Goal: Task Accomplishment & Management: Use online tool/utility

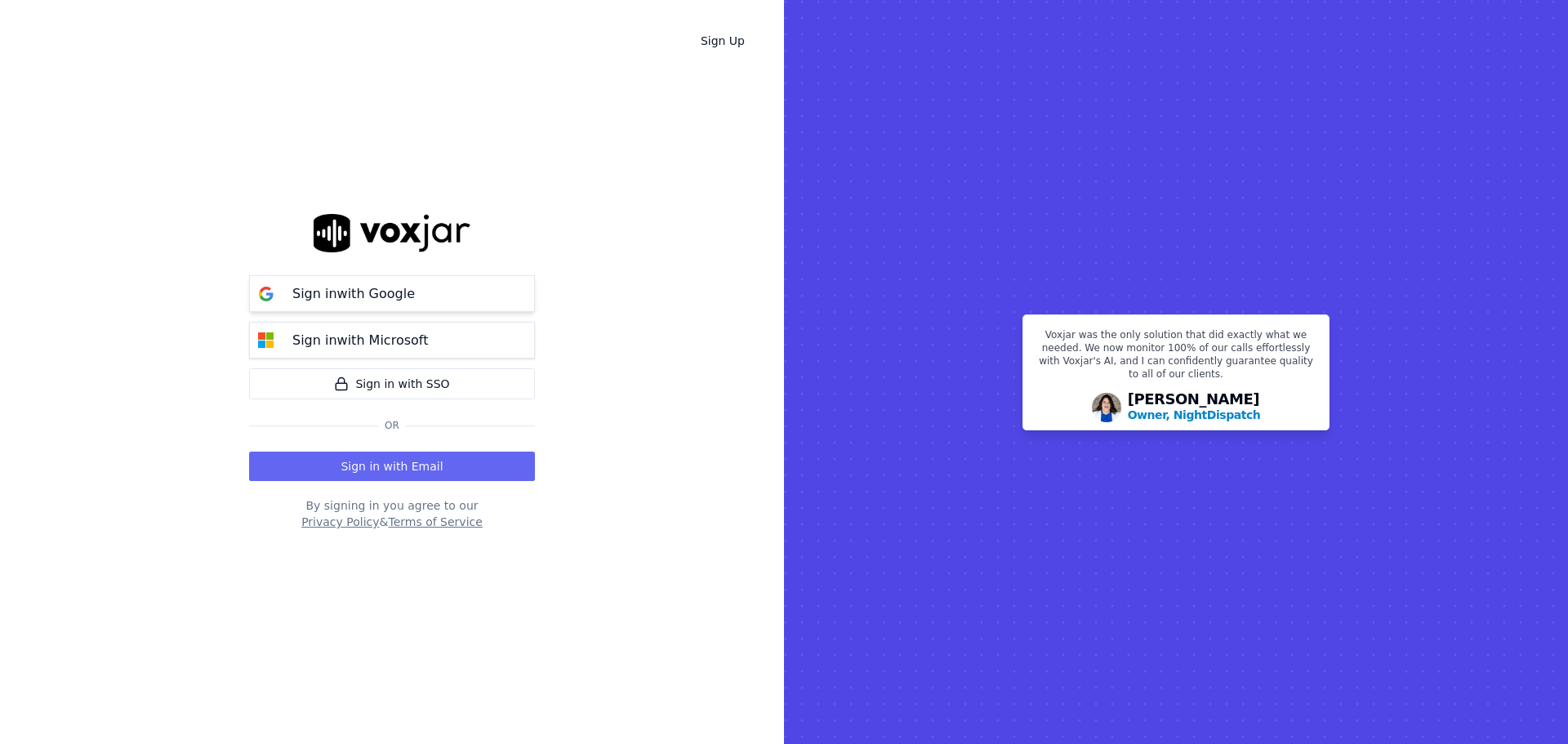
click at [416, 290] on button "Sign in with Google" at bounding box center [393, 293] width 286 height 37
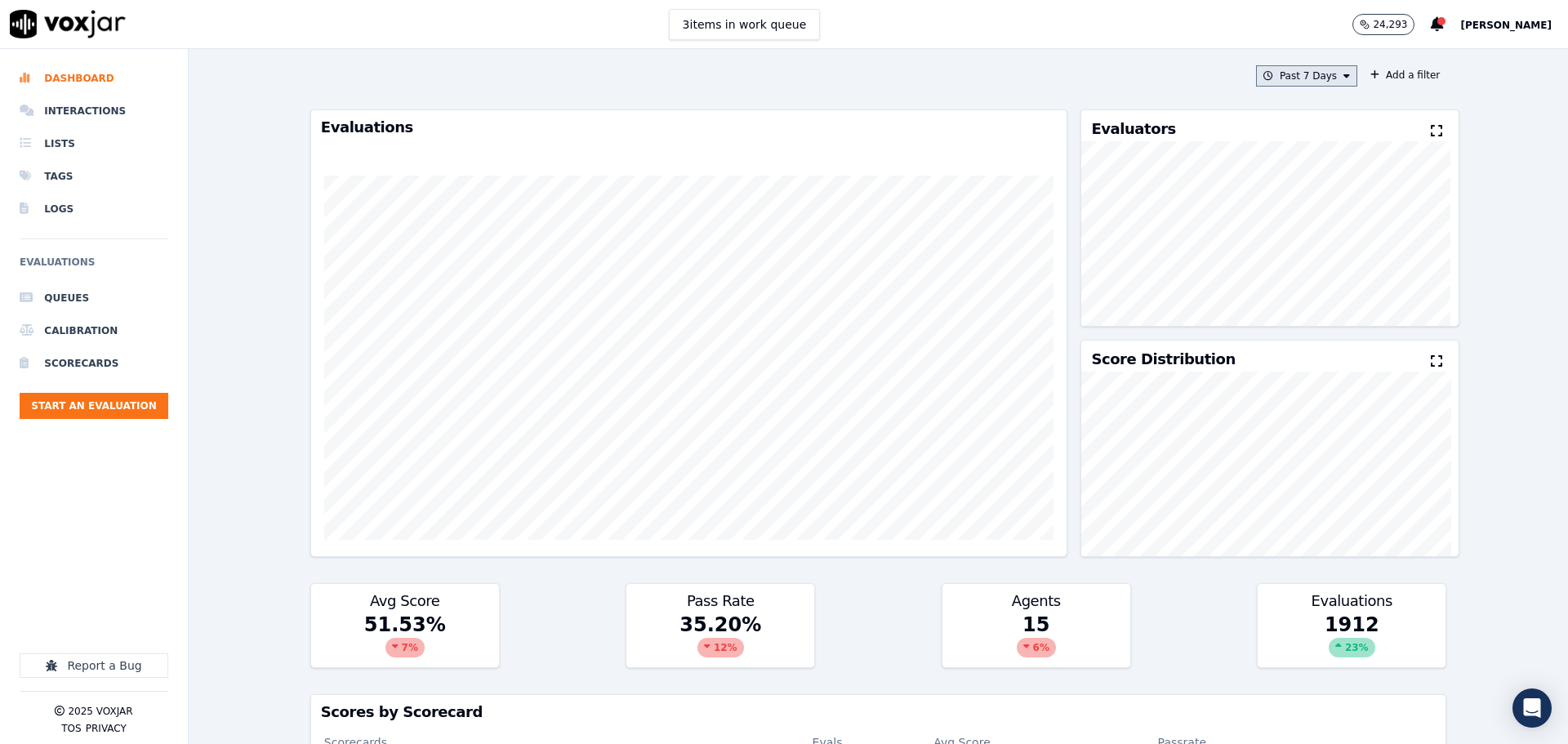
click at [1307, 77] on button "Past 7 Days" at bounding box center [1307, 76] width 101 height 21
click at [1284, 203] on div "This Month" at bounding box center [1310, 204] width 54 height 13
click at [1318, 276] on button "Add" at bounding box center [1333, 263] width 32 height 26
click at [1382, 76] on button "Add a filter" at bounding box center [1405, 75] width 83 height 19
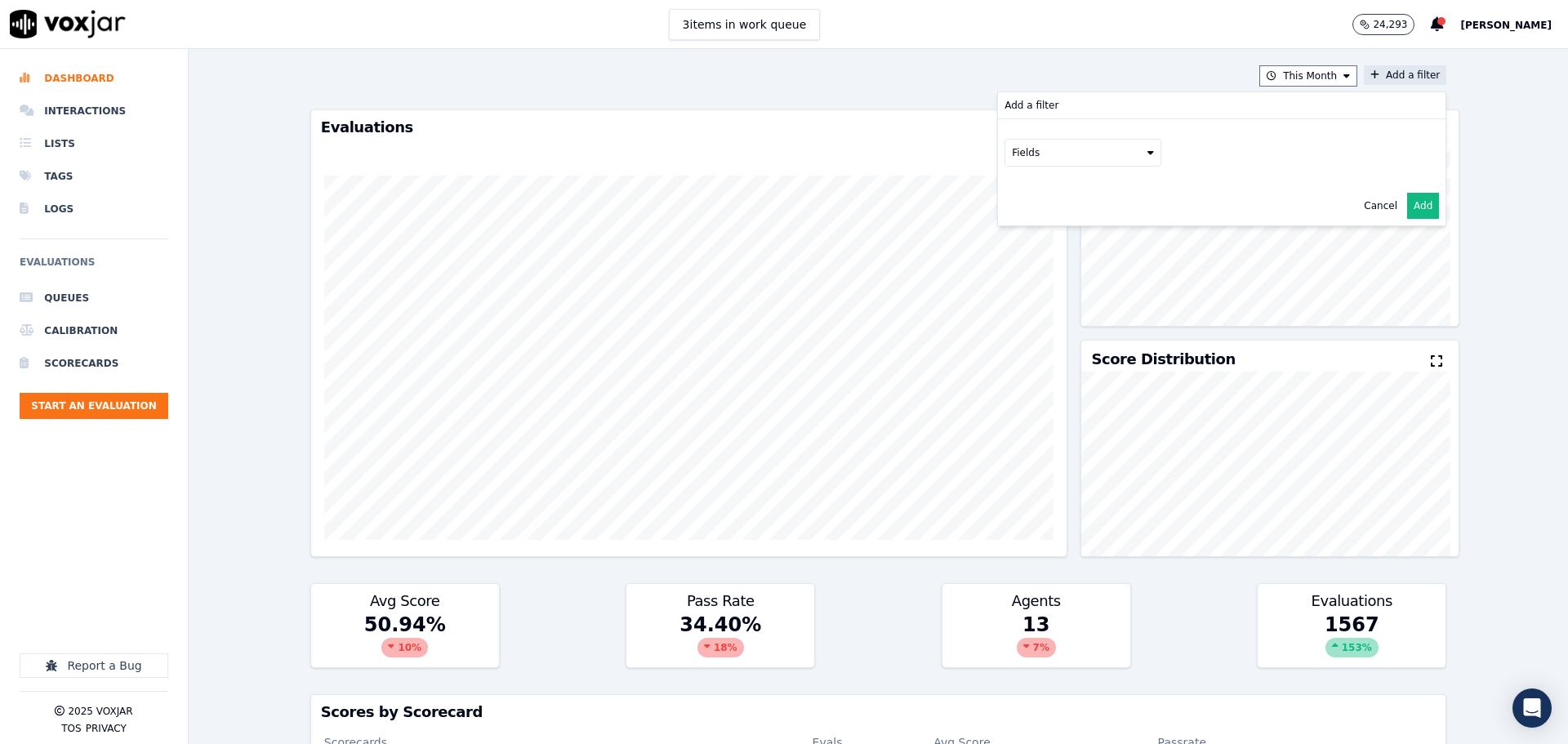
click at [1092, 155] on button "Fields" at bounding box center [1083, 153] width 157 height 28
click at [1035, 311] on div "scorecard" at bounding box center [1056, 317] width 48 height 13
click at [1110, 185] on button "Fields" at bounding box center [1103, 187] width 157 height 28
click at [1079, 222] on label "title" at bounding box center [1103, 215] width 148 height 19
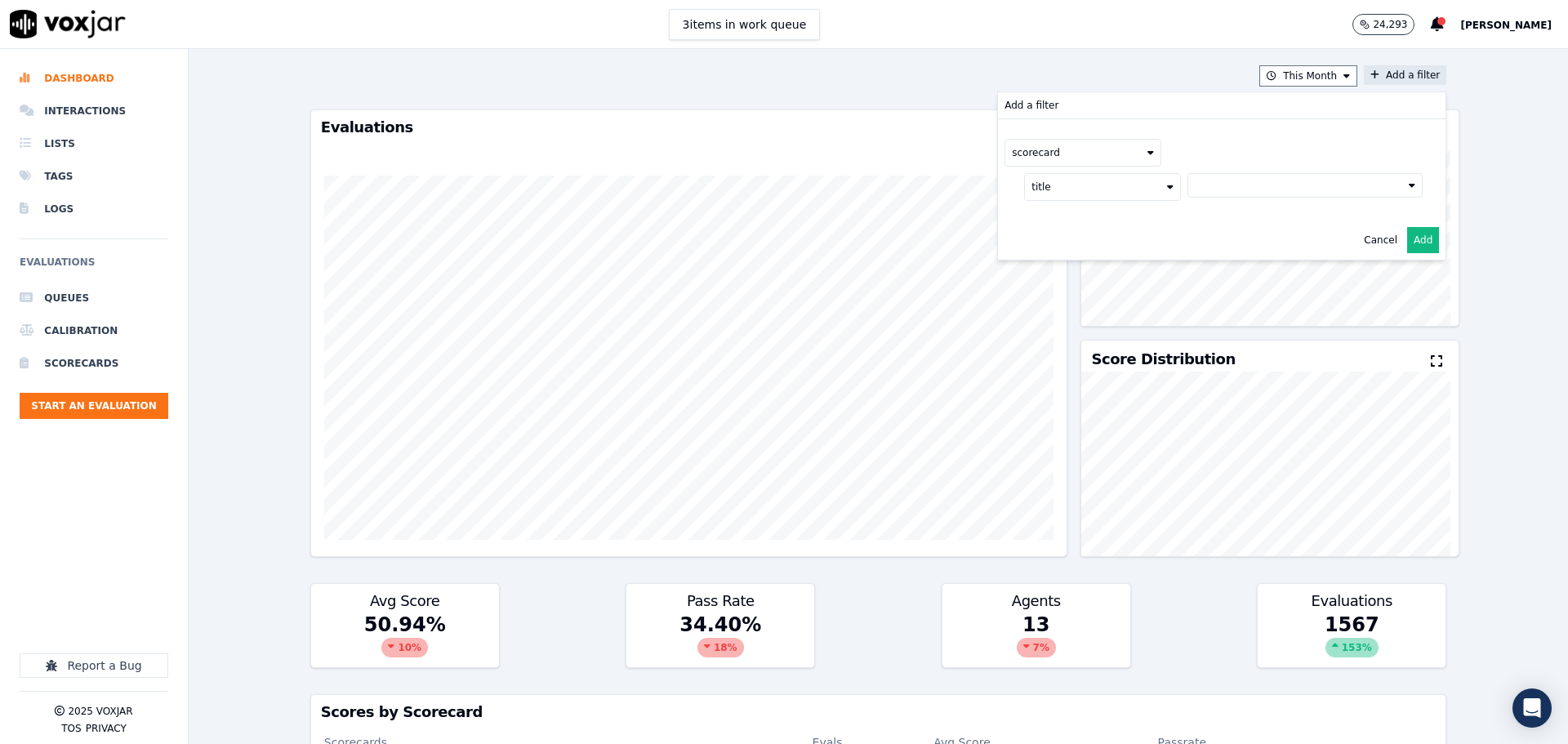
click at [1215, 194] on button at bounding box center [1305, 185] width 236 height 24
click at [1219, 247] on div "2025 RSA Call Script 1.0 Scorecard" at bounding box center [1304, 242] width 172 height 13
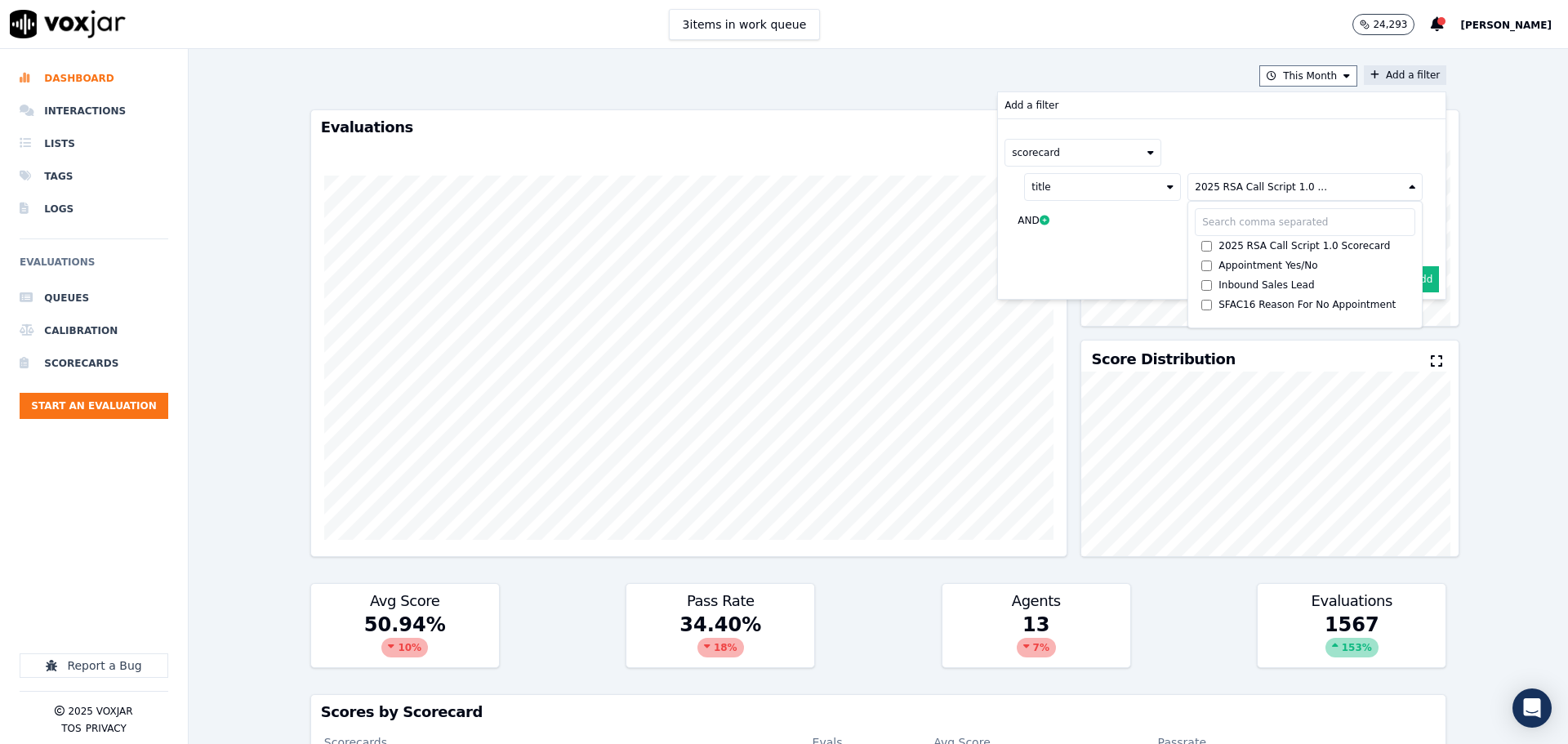
click at [1415, 278] on button "Add" at bounding box center [1423, 279] width 32 height 26
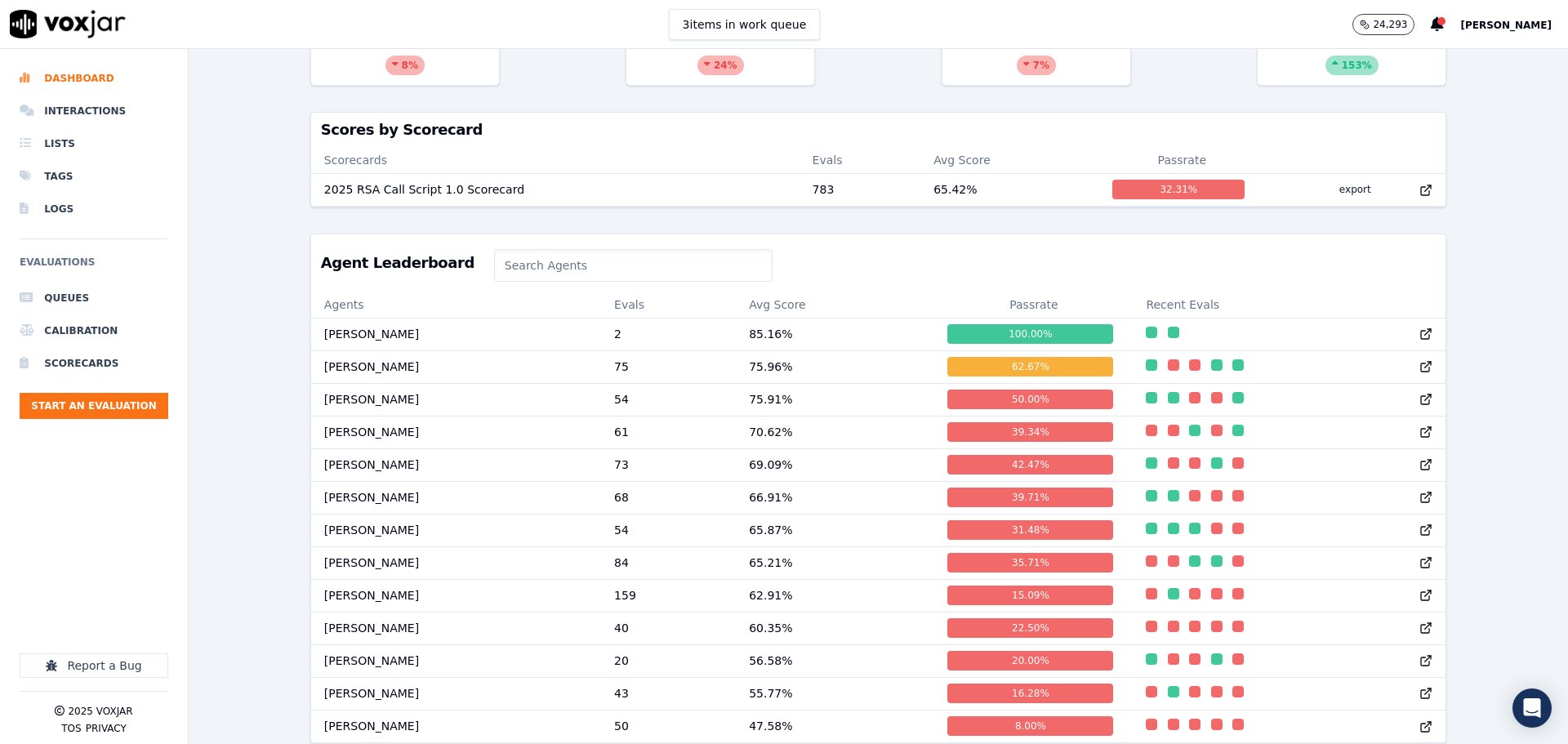
scroll to position [653, 0]
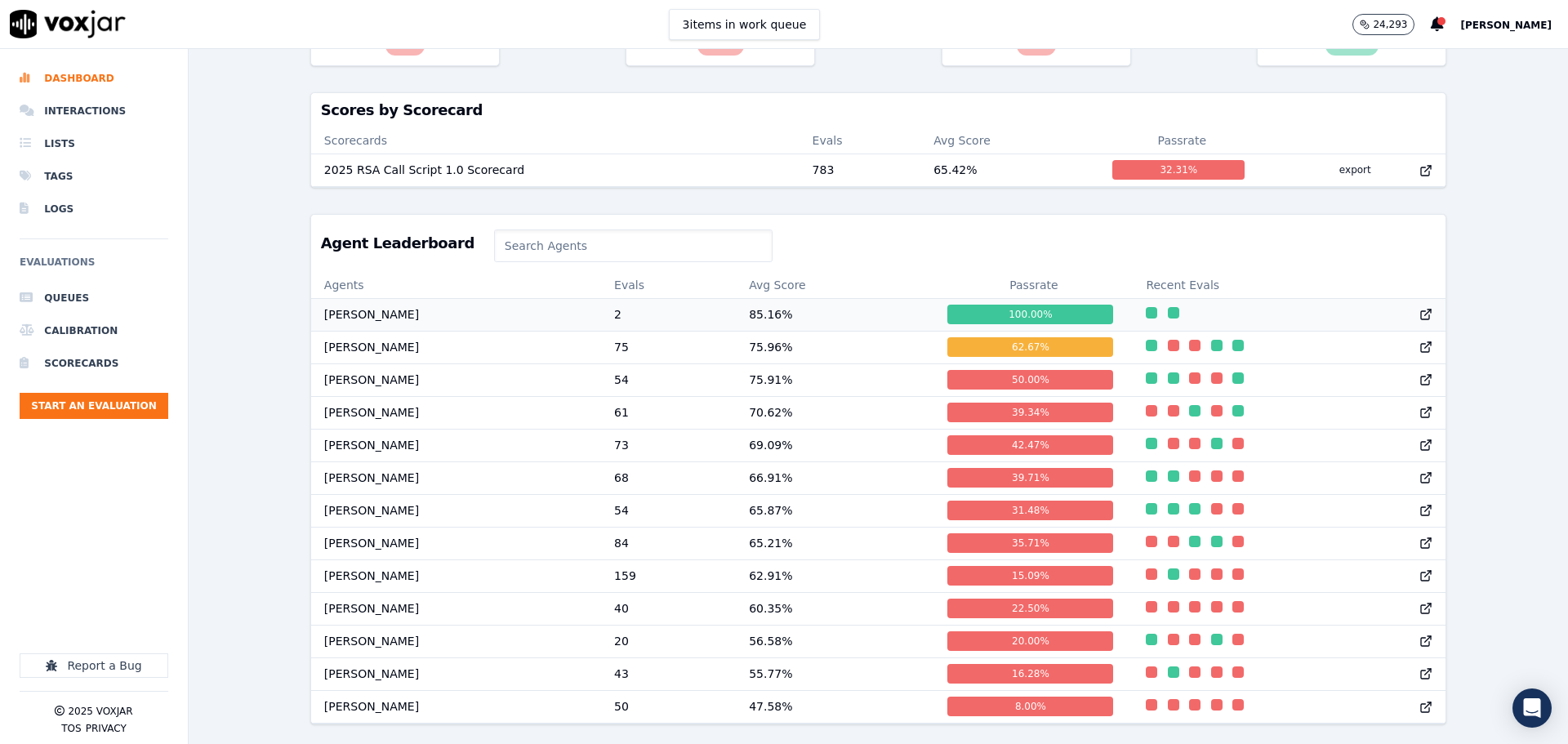
click at [349, 298] on td "Triston Stokes" at bounding box center [456, 314] width 290 height 32
click at [375, 331] on td "Steve Hamilton" at bounding box center [456, 346] width 290 height 32
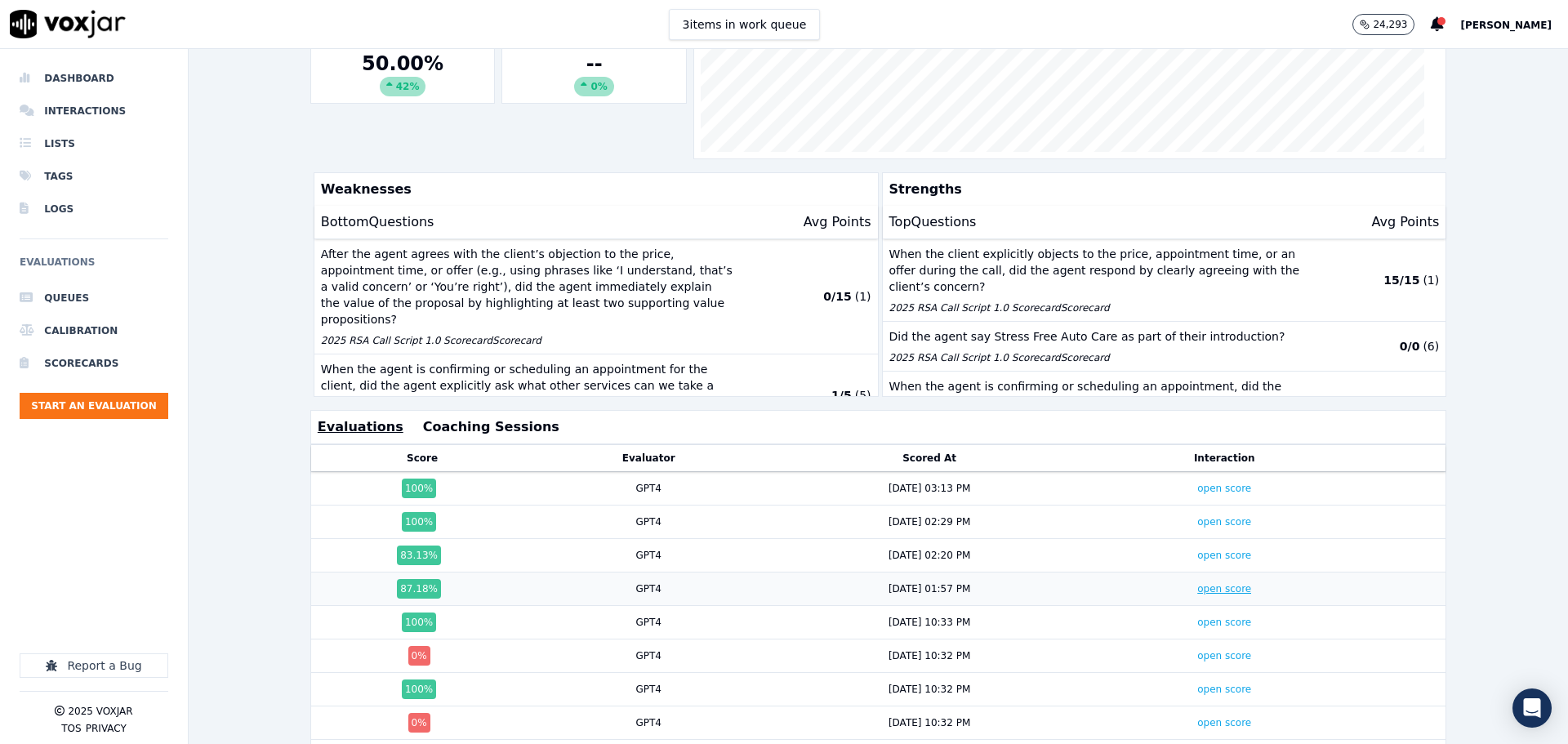
click at [1197, 585] on link "open score" at bounding box center [1224, 588] width 54 height 11
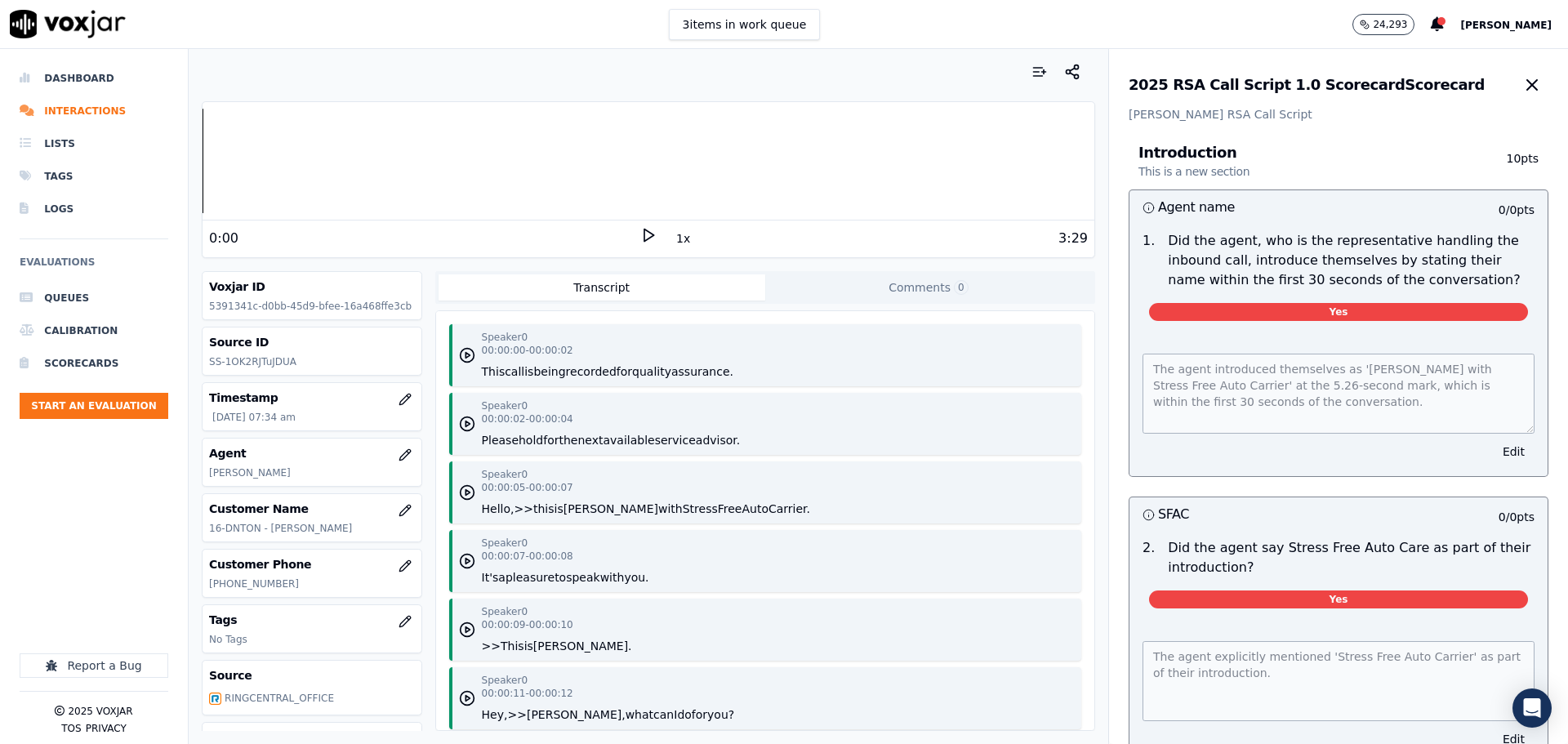
click at [647, 239] on icon at bounding box center [648, 235] width 17 height 17
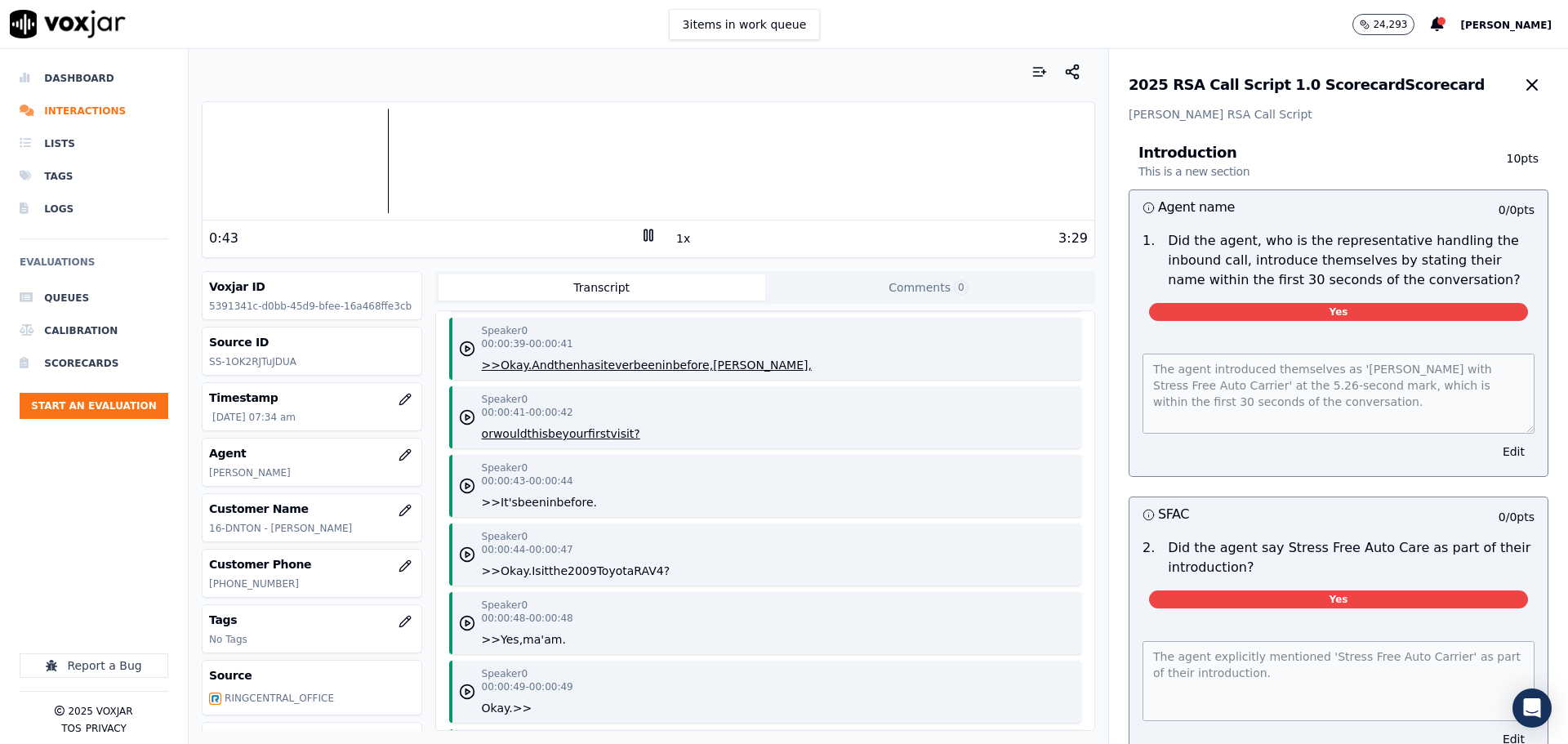
scroll to position [1143, 0]
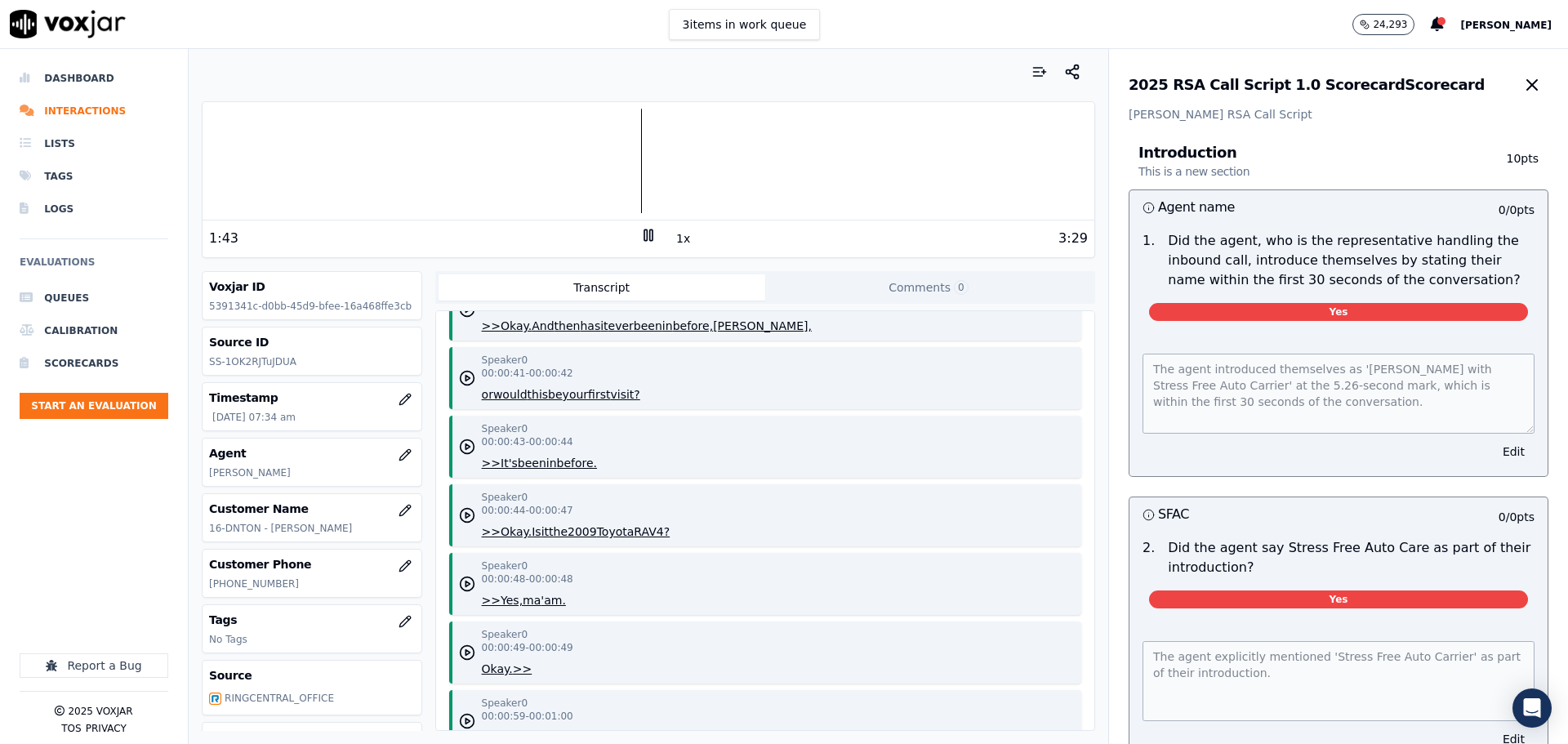
click at [650, 239] on rect at bounding box center [651, 235] width 3 height 10
click at [640, 240] on icon at bounding box center [648, 235] width 17 height 17
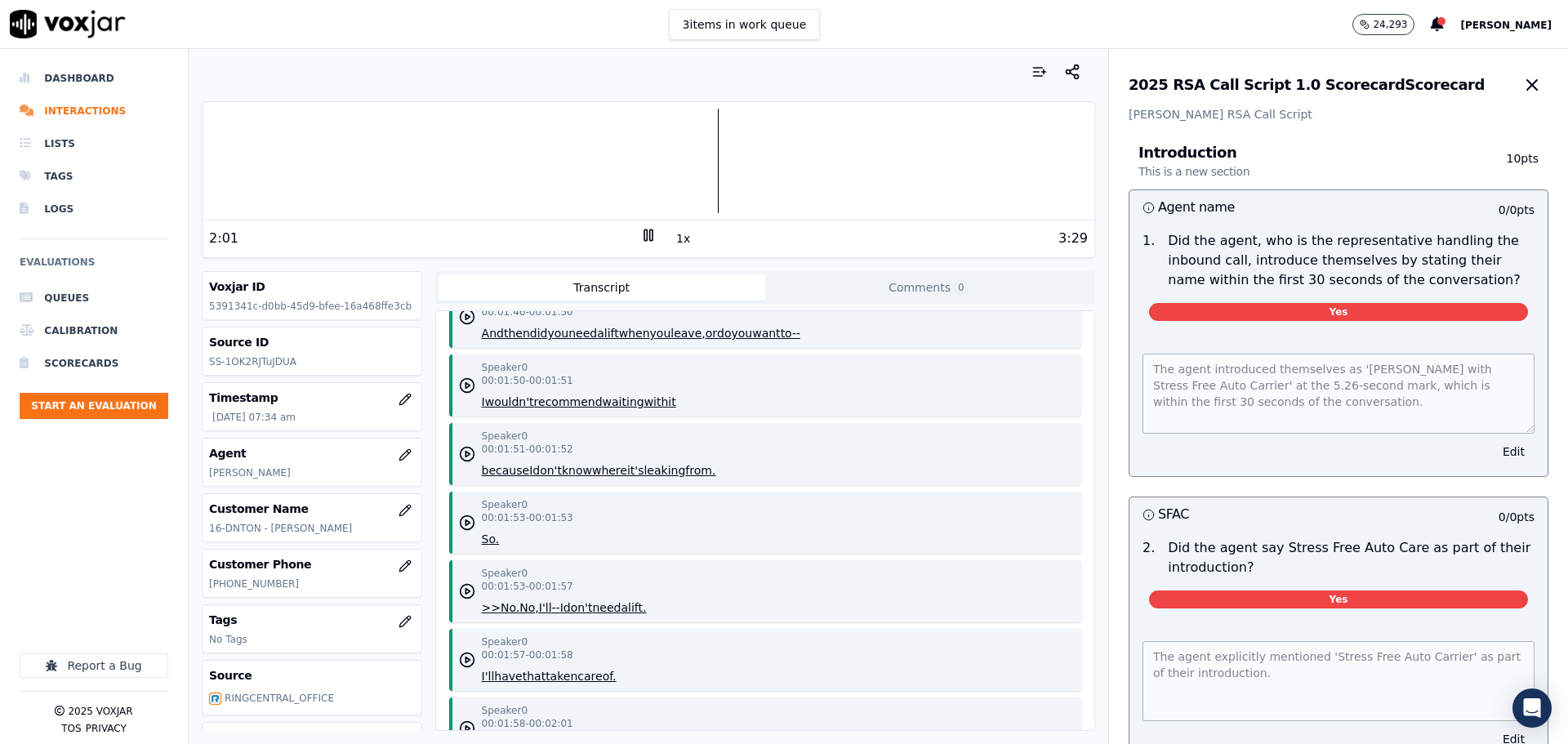
scroll to position [2205, 0]
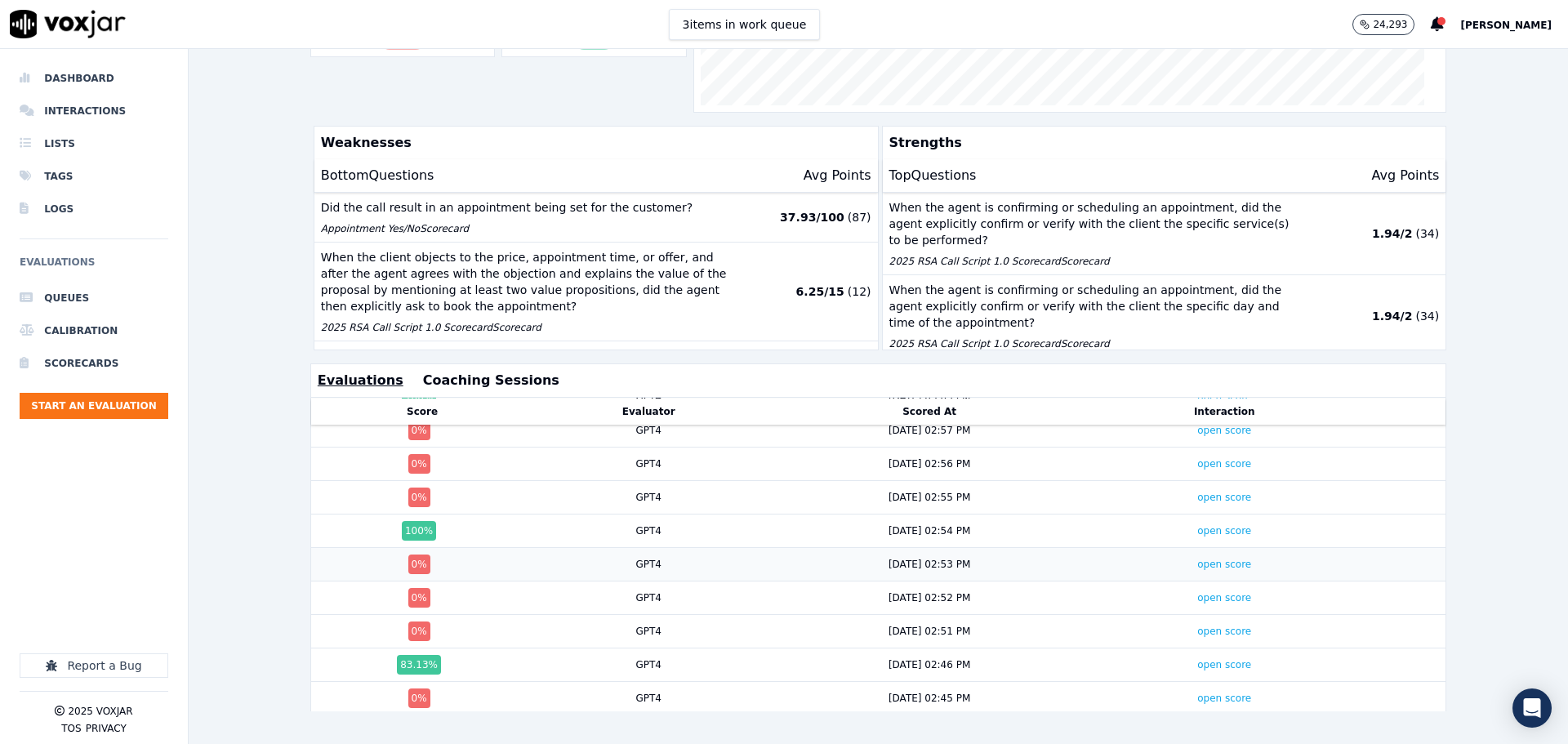
scroll to position [1249, 0]
click at [1197, 626] on link "open score" at bounding box center [1224, 631] width 54 height 11
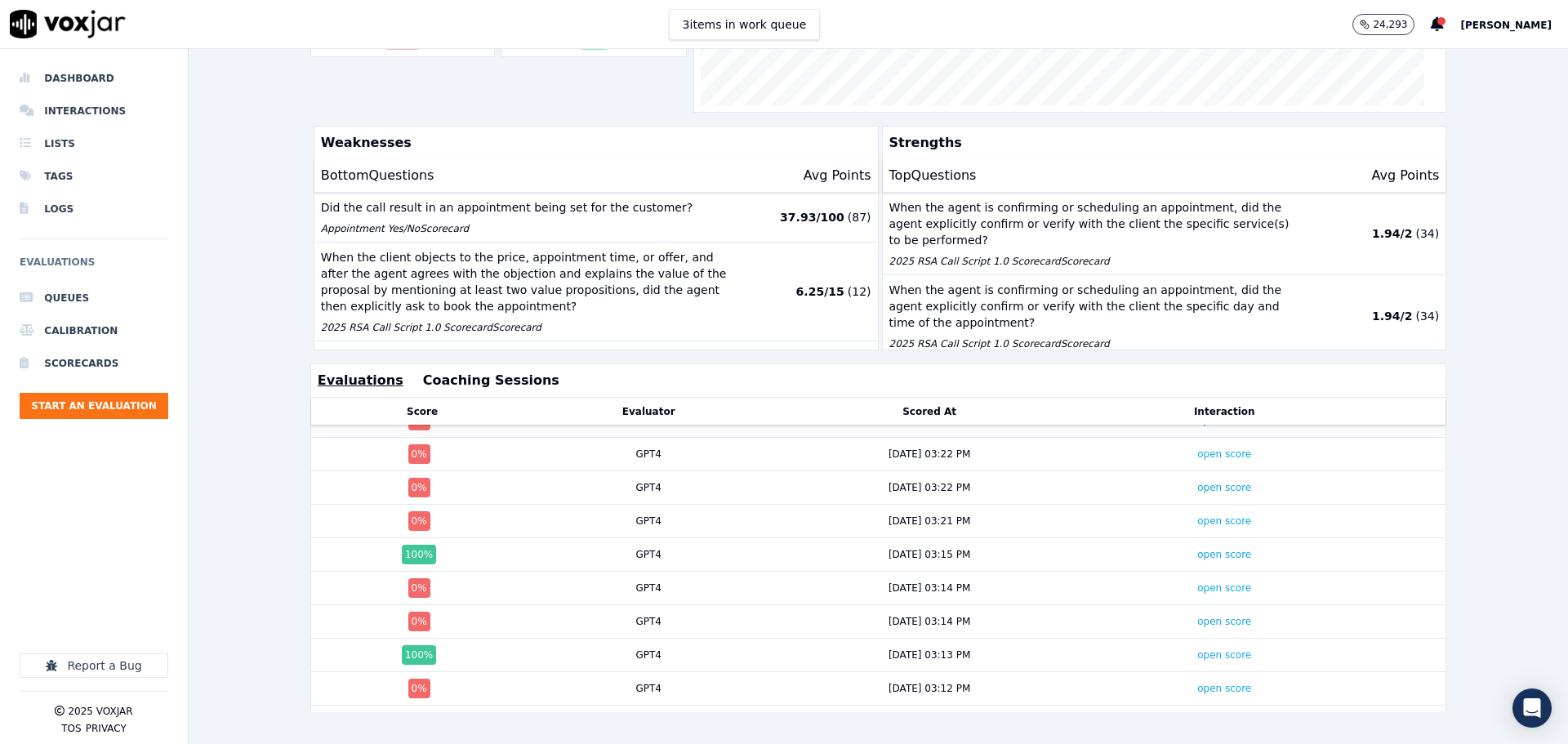
scroll to position [841, 0]
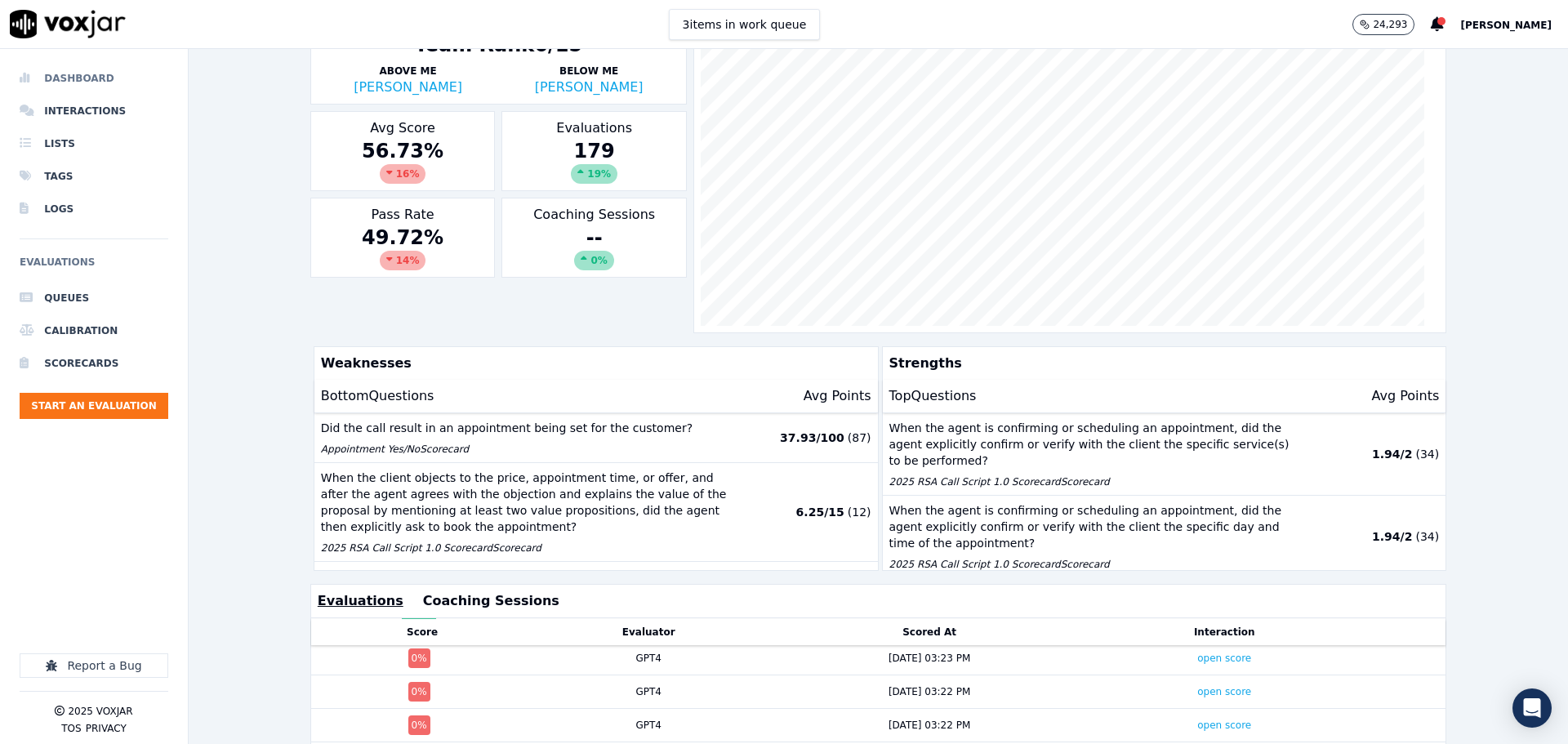
click at [94, 79] on li "Dashboard" at bounding box center [93, 78] width 148 height 32
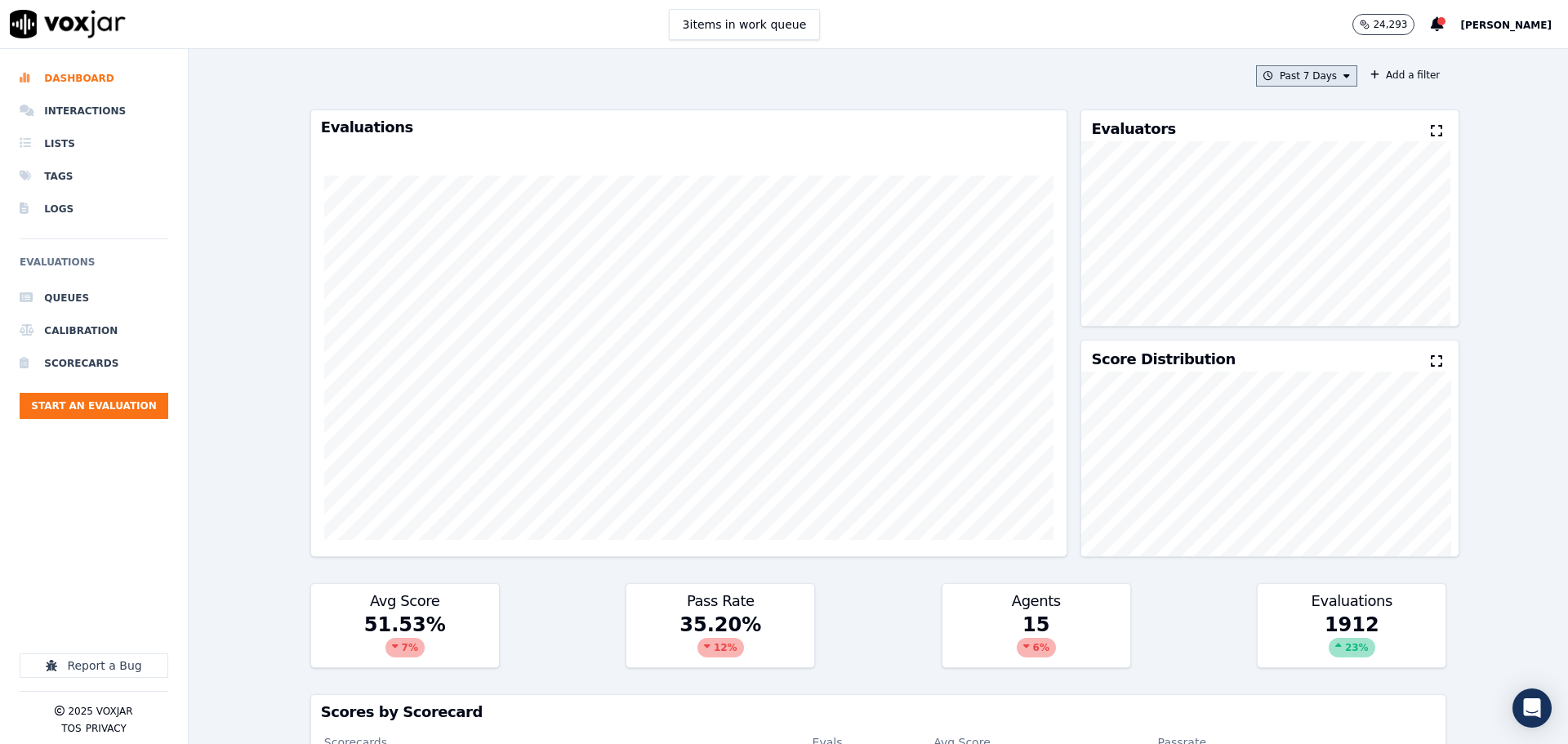
click at [1298, 82] on button "Past 7 Days" at bounding box center [1307, 76] width 101 height 21
click at [1292, 183] on div "Past 30 Days" at bounding box center [1314, 184] width 64 height 13
click at [1325, 276] on button "Add" at bounding box center [1333, 263] width 32 height 26
click at [1380, 72] on button "Add a filter" at bounding box center [1405, 75] width 83 height 19
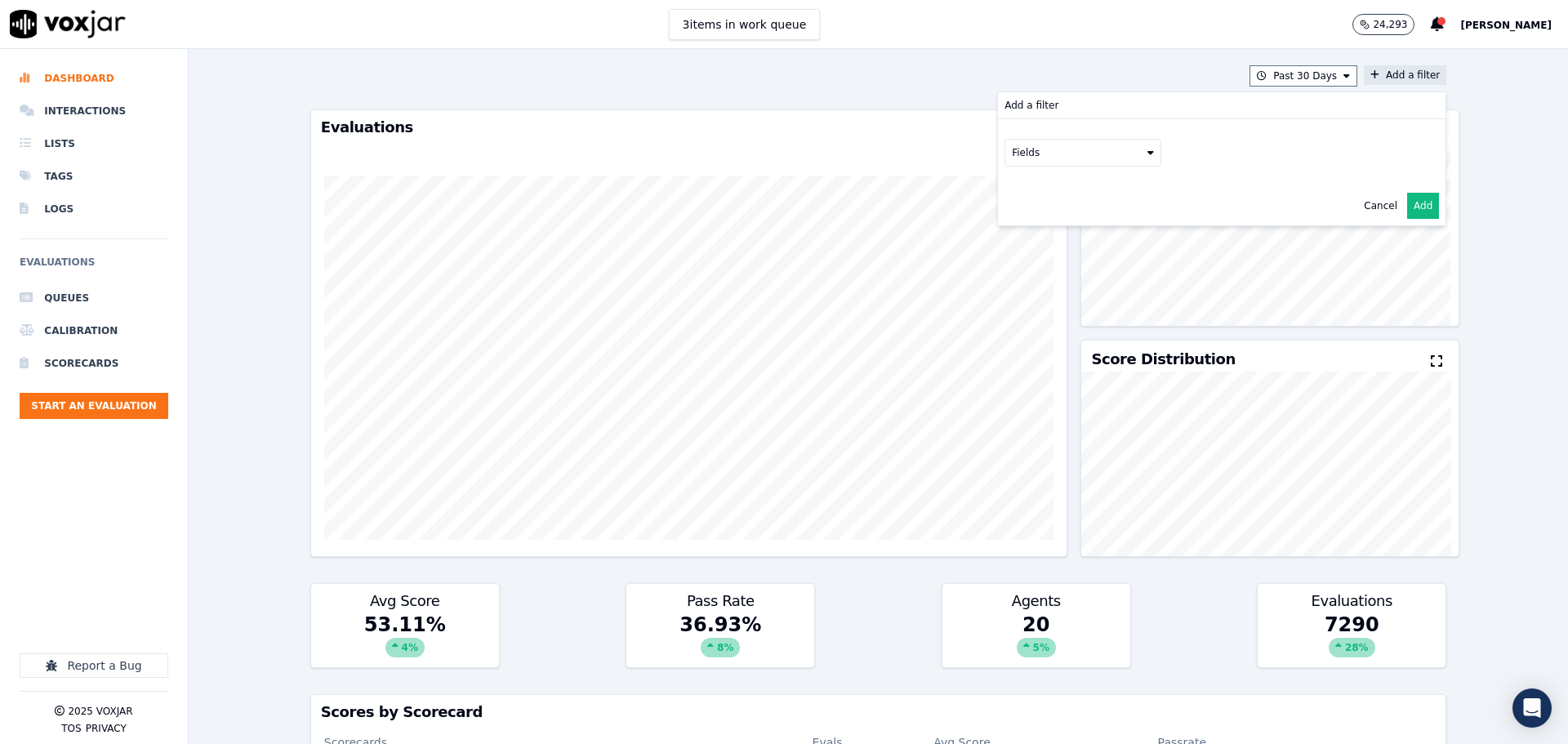
click at [1089, 155] on button "Fields" at bounding box center [1083, 153] width 157 height 28
click at [1032, 311] on div "scorecard" at bounding box center [1056, 317] width 48 height 13
click at [1108, 190] on button "Fields" at bounding box center [1103, 187] width 157 height 28
click at [1066, 216] on label "title" at bounding box center [1103, 215] width 148 height 19
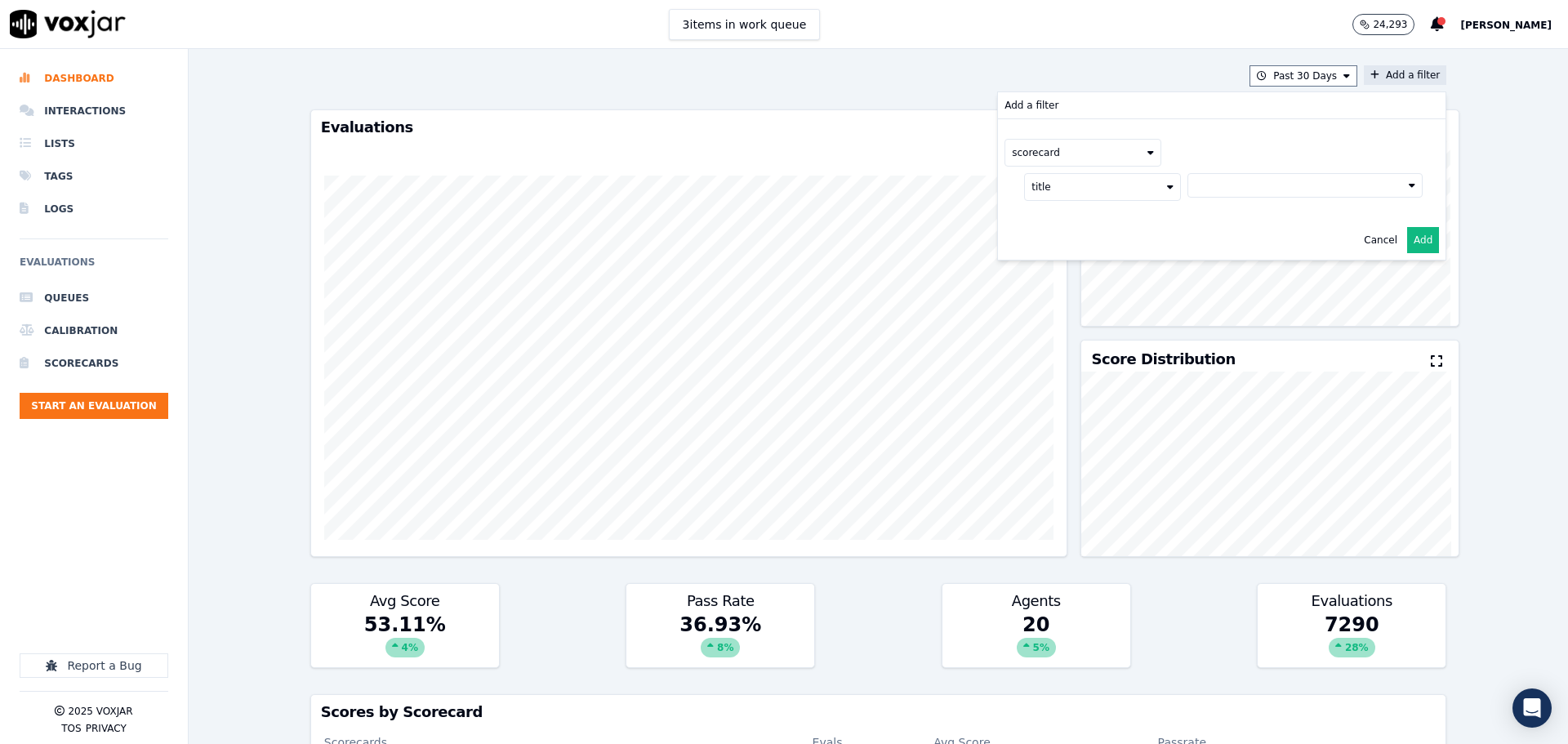
click at [1222, 188] on button at bounding box center [1305, 185] width 236 height 24
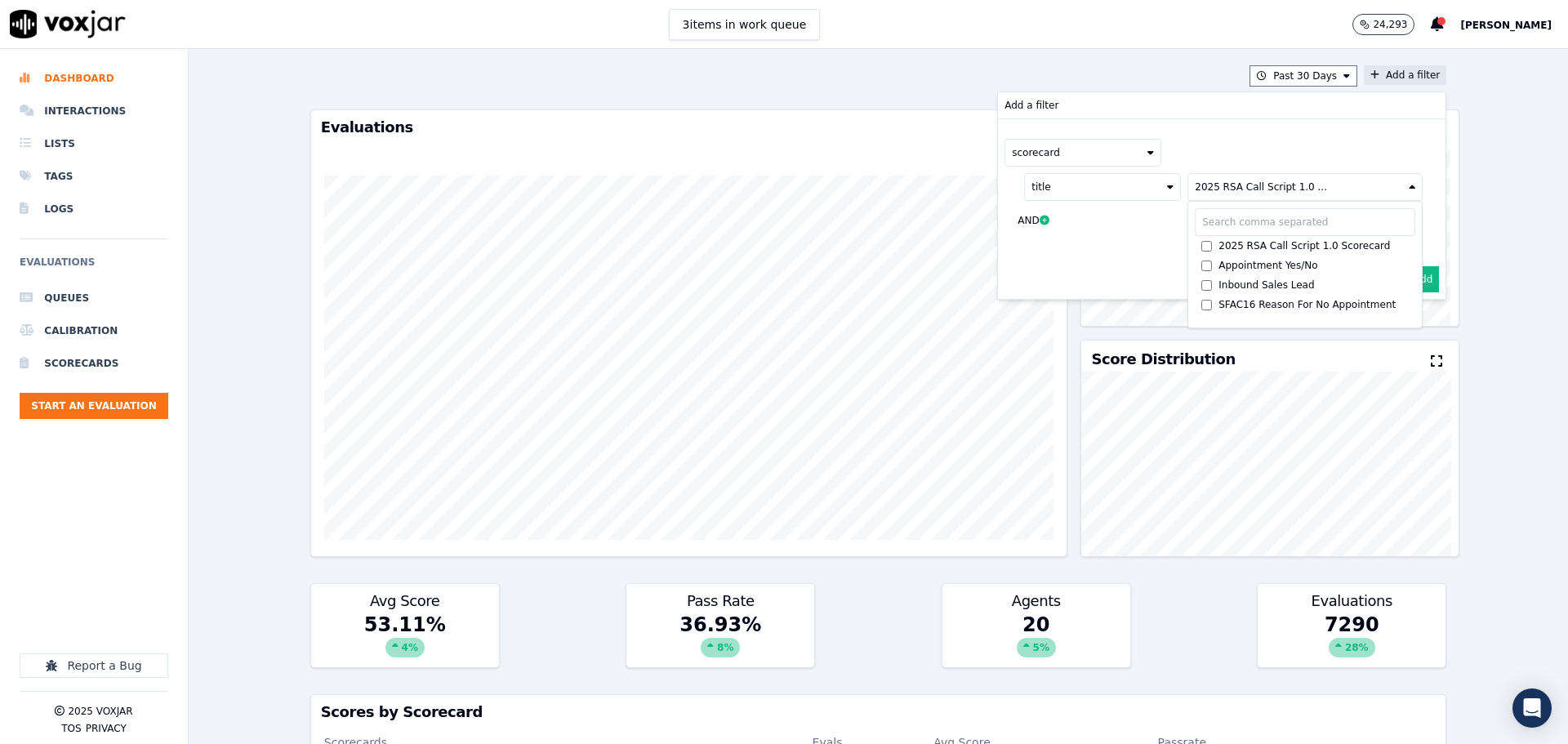
click at [1408, 278] on button "Add" at bounding box center [1423, 279] width 32 height 26
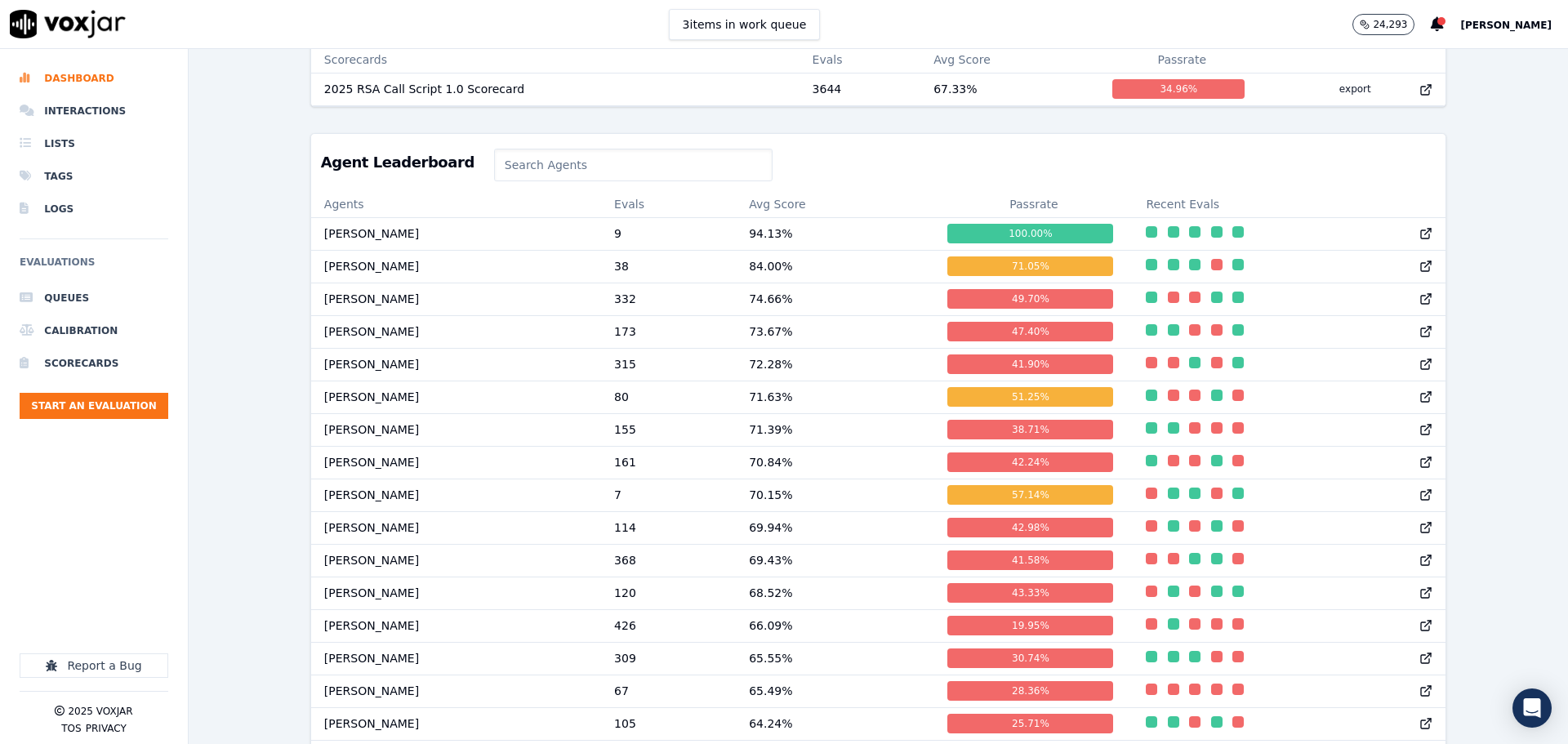
scroll to position [735, 0]
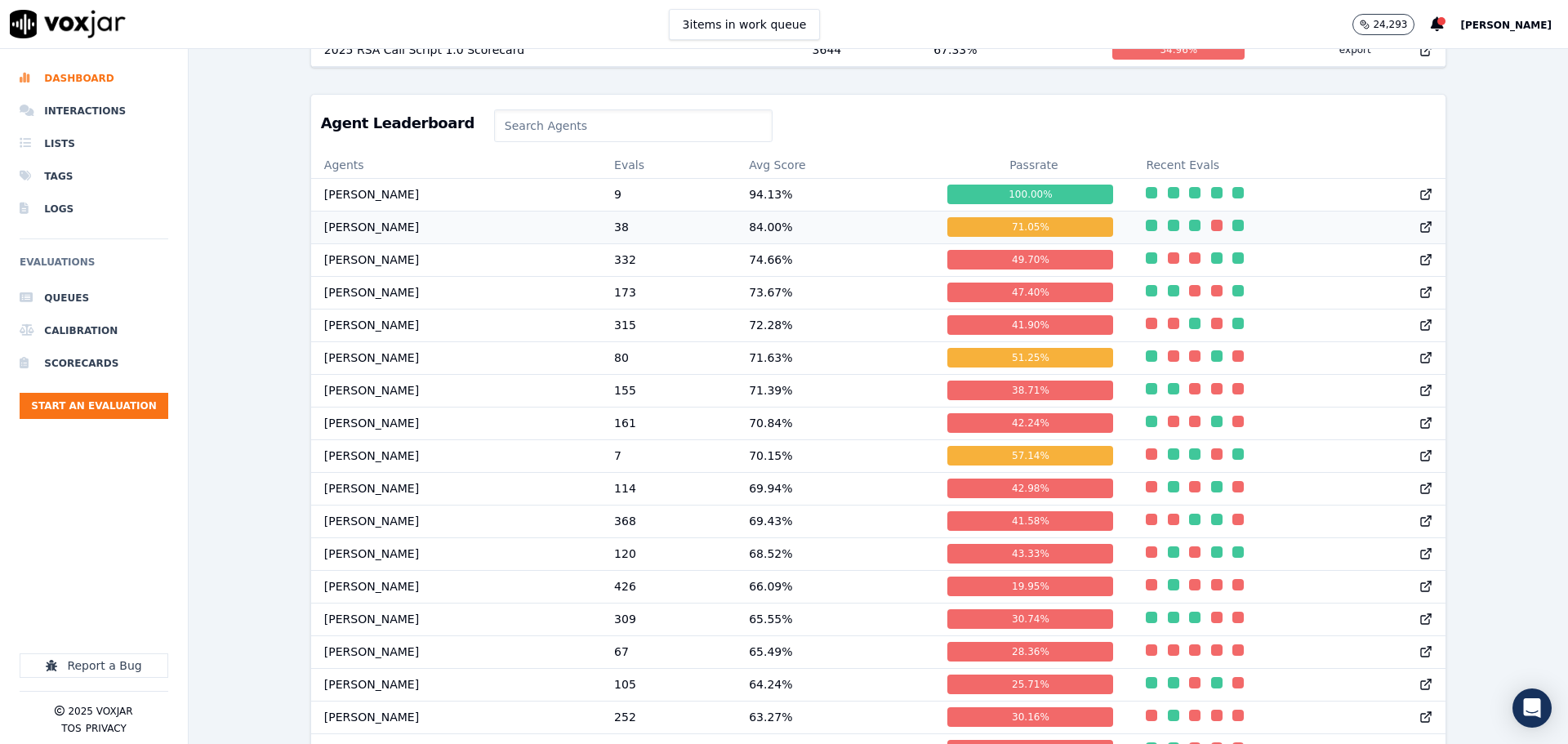
click at [371, 240] on td "[PERSON_NAME]" at bounding box center [456, 227] width 290 height 32
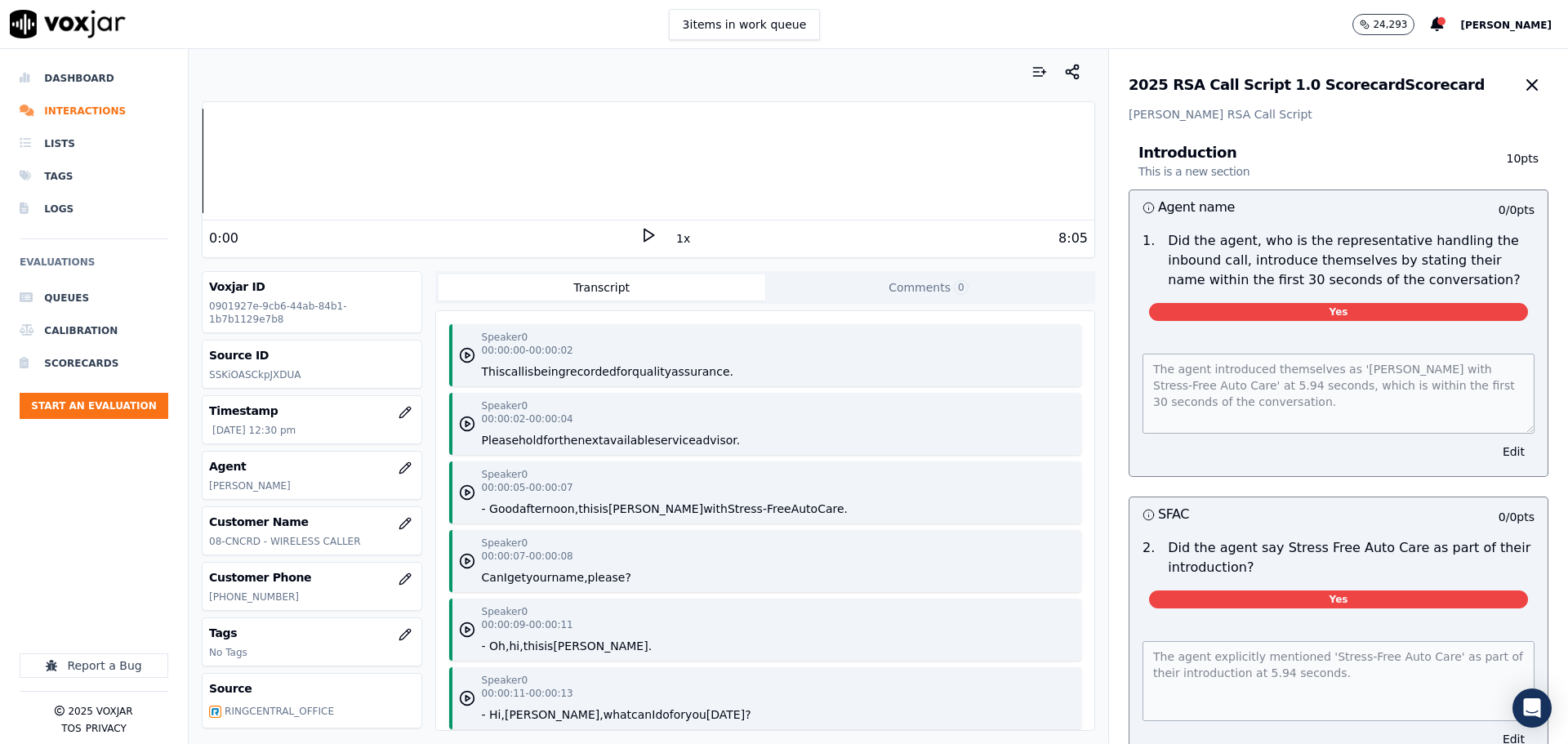
click at [640, 232] on icon at bounding box center [648, 235] width 17 height 17
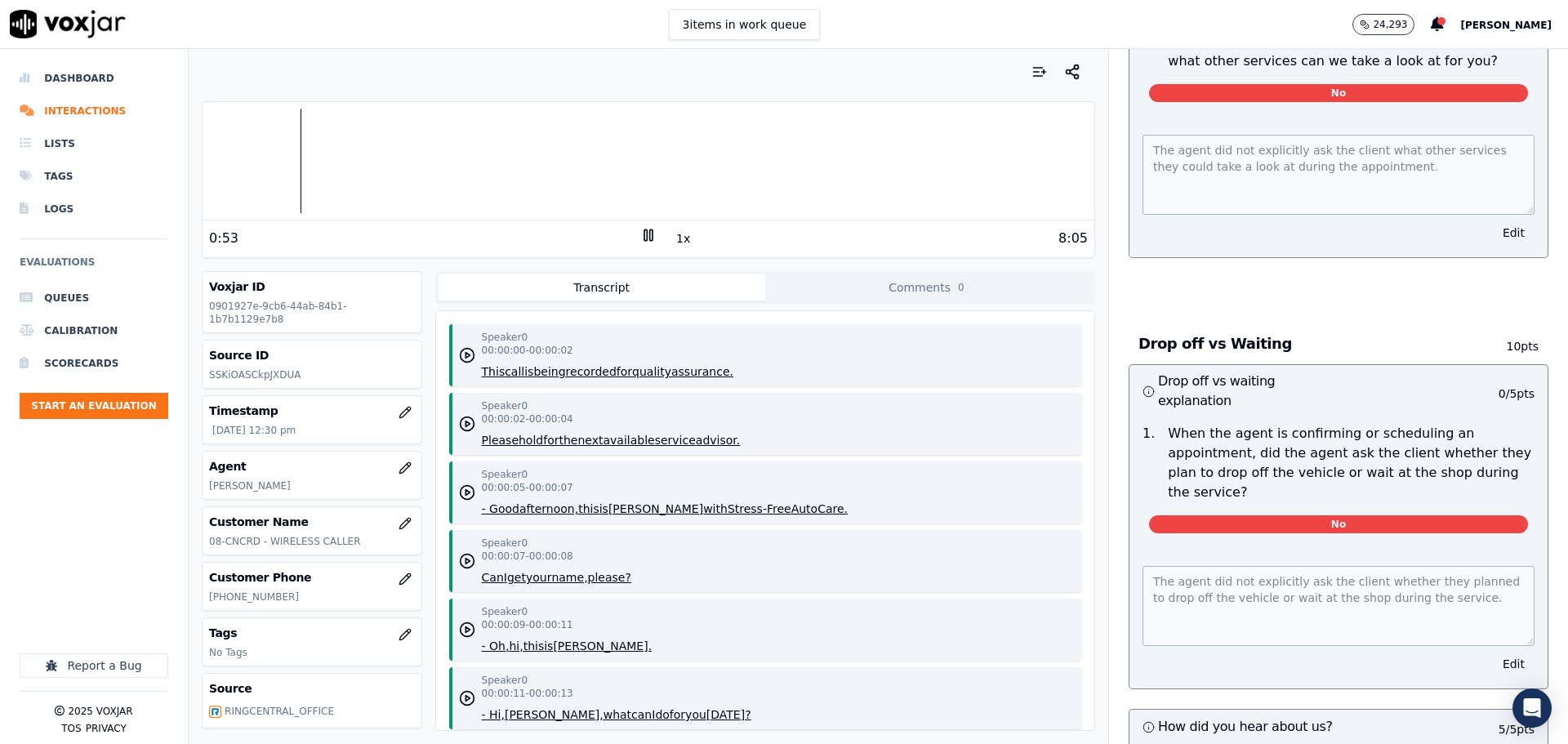
scroll to position [2939, 0]
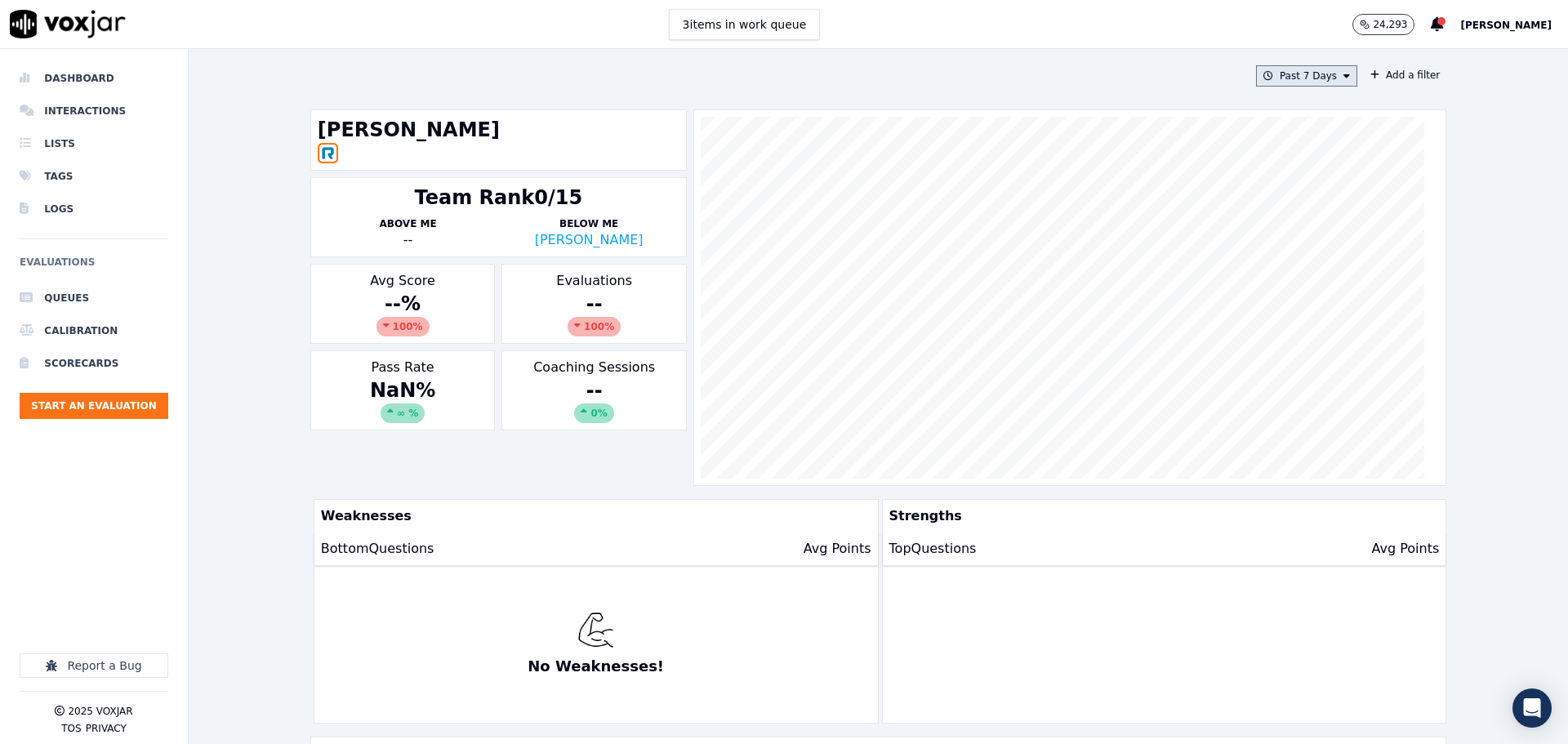
click at [1295, 81] on button "Past 7 Days" at bounding box center [1307, 76] width 101 height 21
click at [1290, 185] on div "Past 30 Days" at bounding box center [1314, 184] width 64 height 13
click at [1320, 274] on button "Add" at bounding box center [1333, 263] width 32 height 26
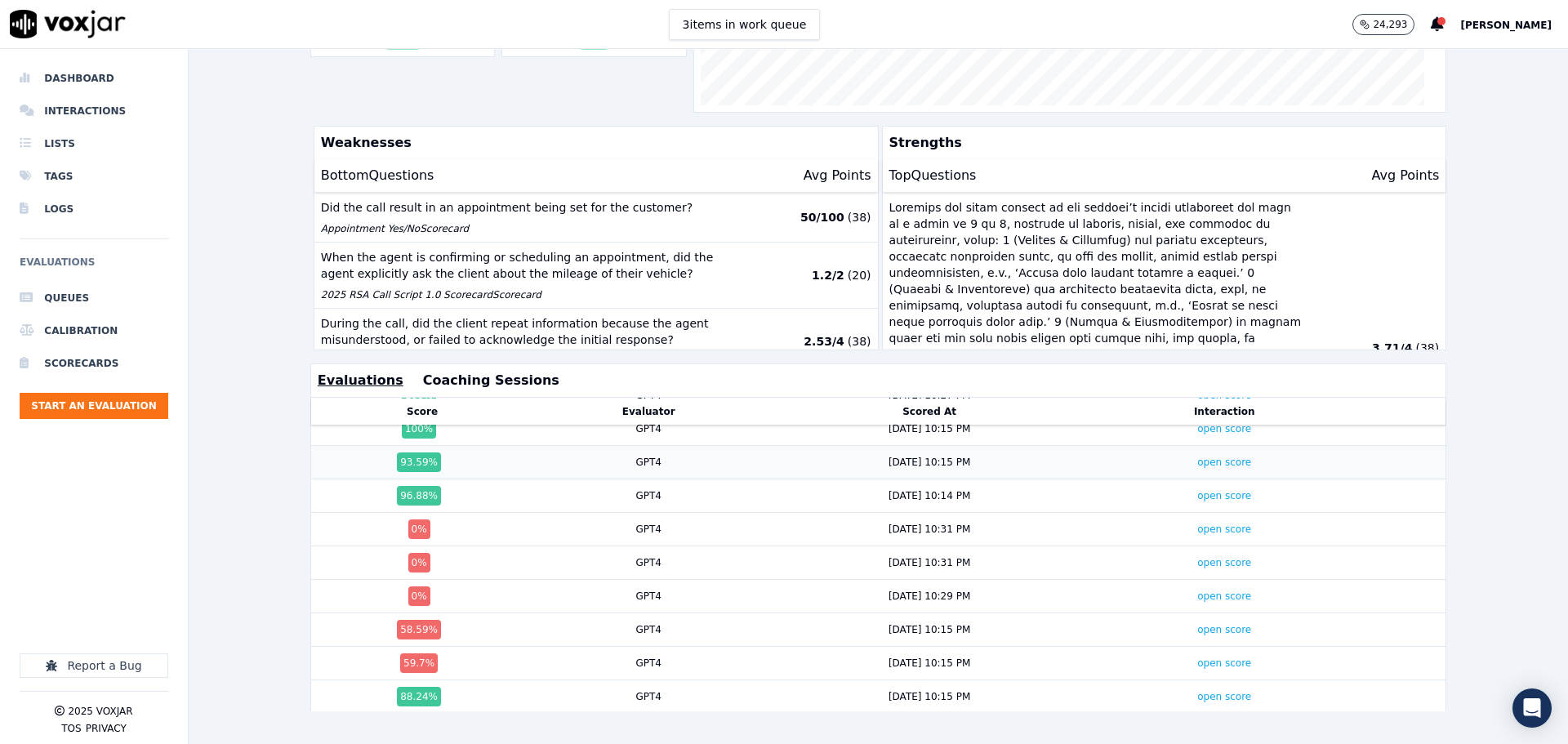
scroll to position [397, 0]
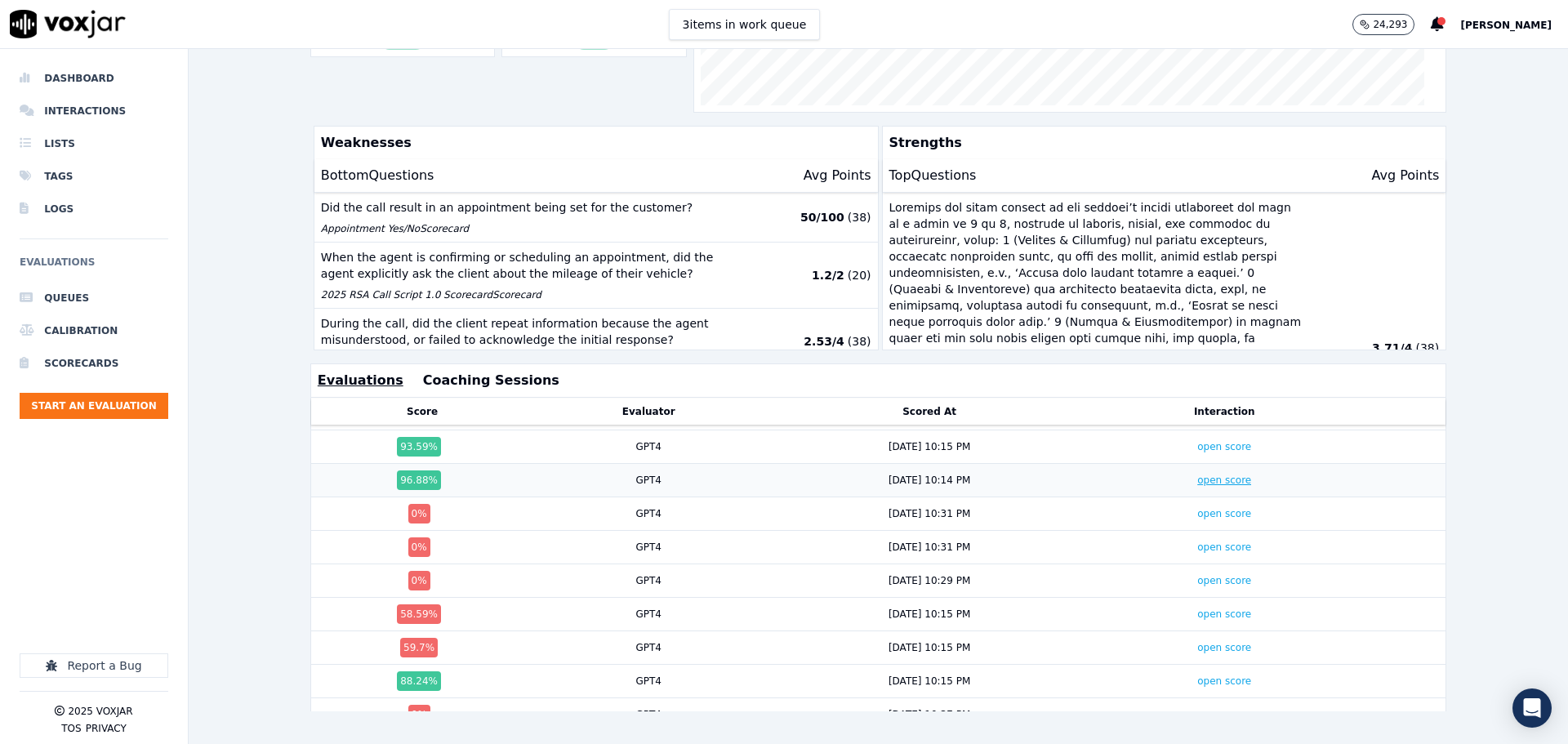
click at [1197, 474] on link "open score" at bounding box center [1224, 480] width 54 height 11
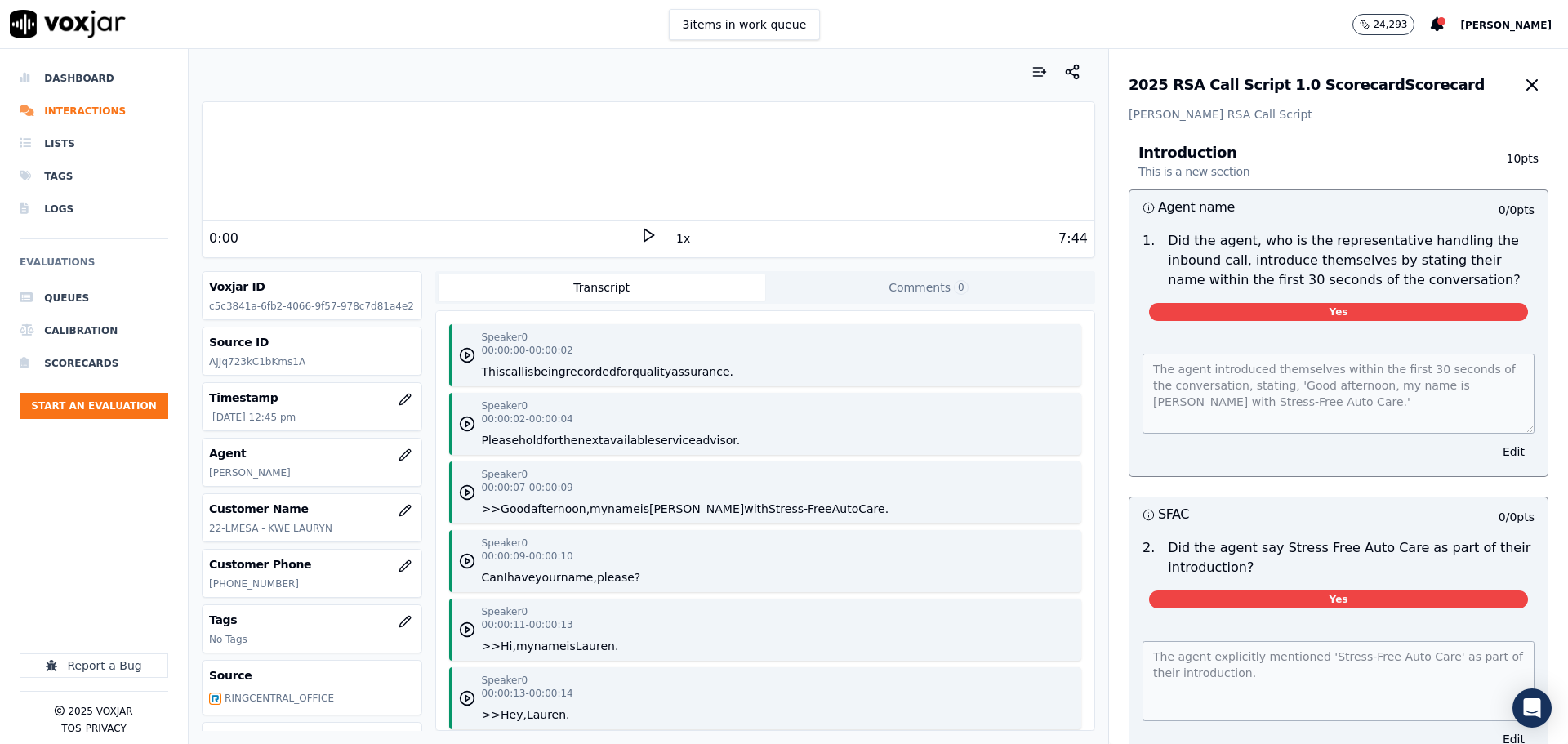
click at [640, 235] on icon at bounding box center [648, 235] width 17 height 17
